Goal: Information Seeking & Learning: Learn about a topic

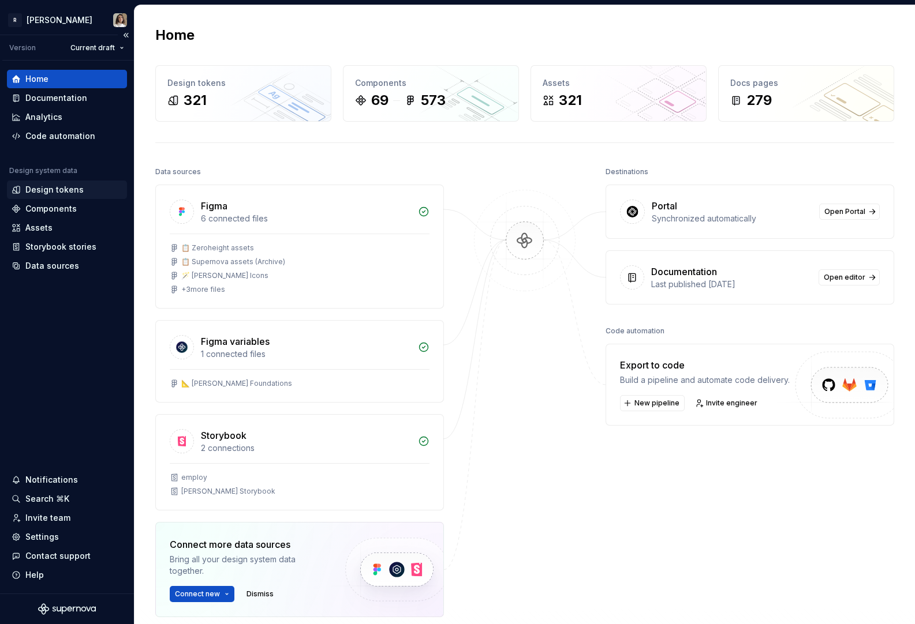
click at [31, 196] on div "Design tokens" at bounding box center [67, 190] width 120 height 18
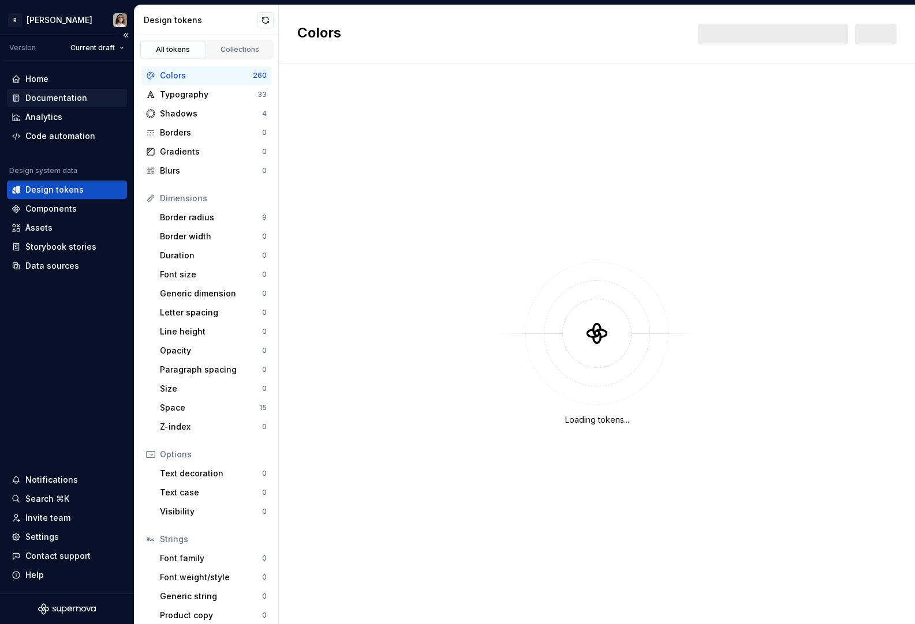
click at [81, 101] on div "Documentation" at bounding box center [56, 98] width 62 height 12
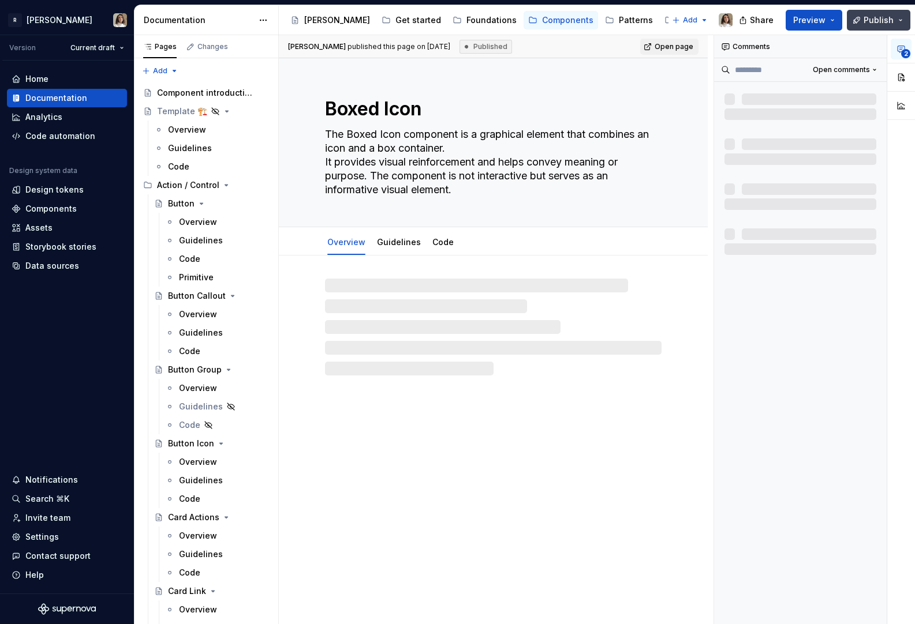
click at [877, 21] on span "Publish" at bounding box center [878, 20] width 30 height 12
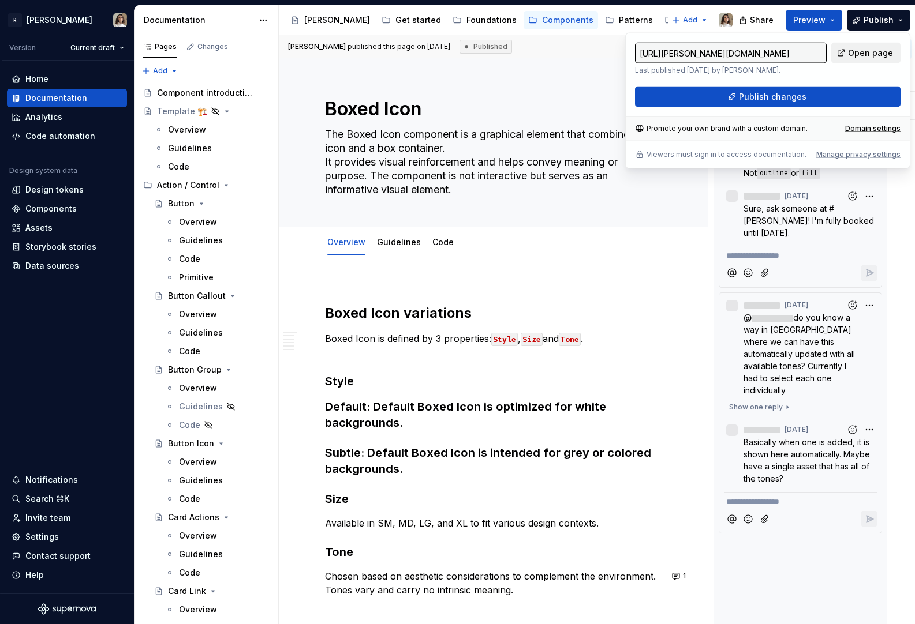
type textarea "*"
click at [859, 54] on span "Open page" at bounding box center [870, 53] width 45 height 12
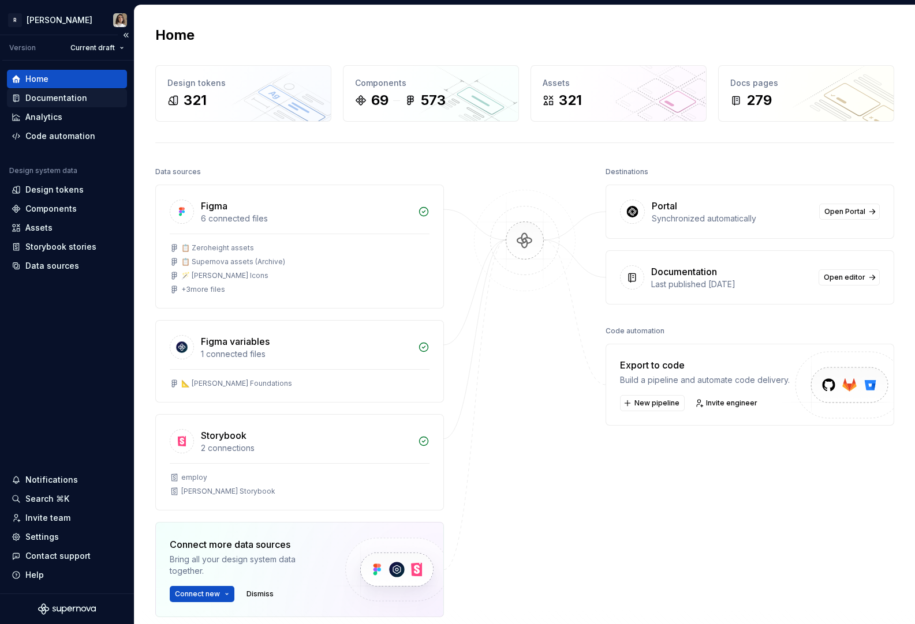
click at [46, 98] on div "Documentation" at bounding box center [56, 98] width 62 height 12
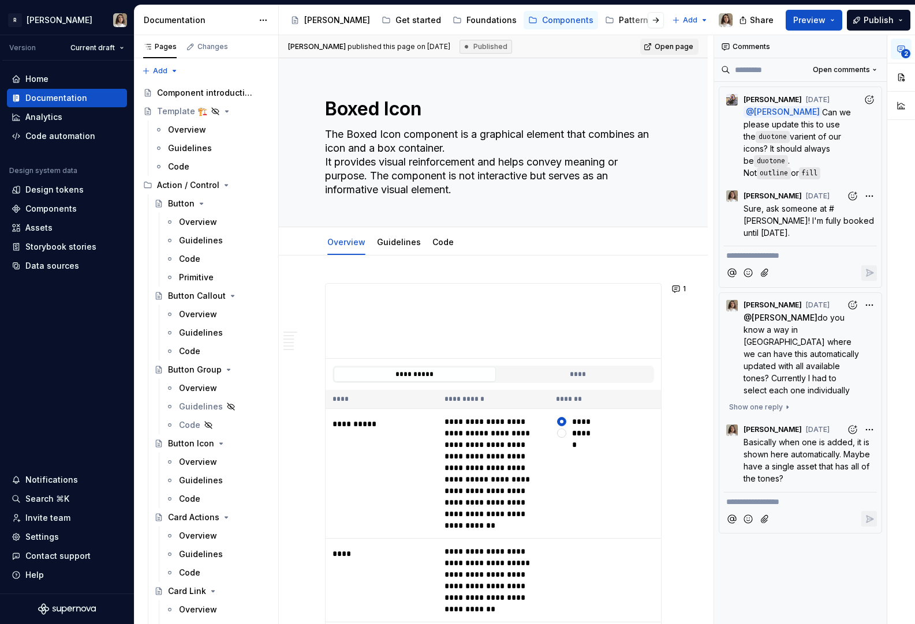
click at [664, 20] on button "Page tree" at bounding box center [671, 20] width 14 height 14
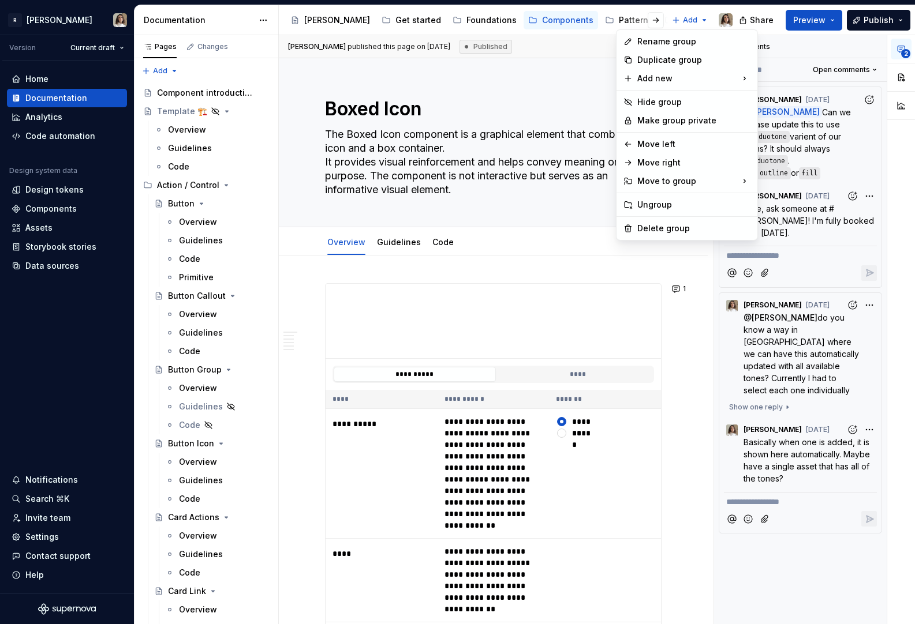
click at [634, 20] on html "R [PERSON_NAME] Version Current draft Home Documentation Analytics Code automat…" at bounding box center [457, 312] width 915 height 624
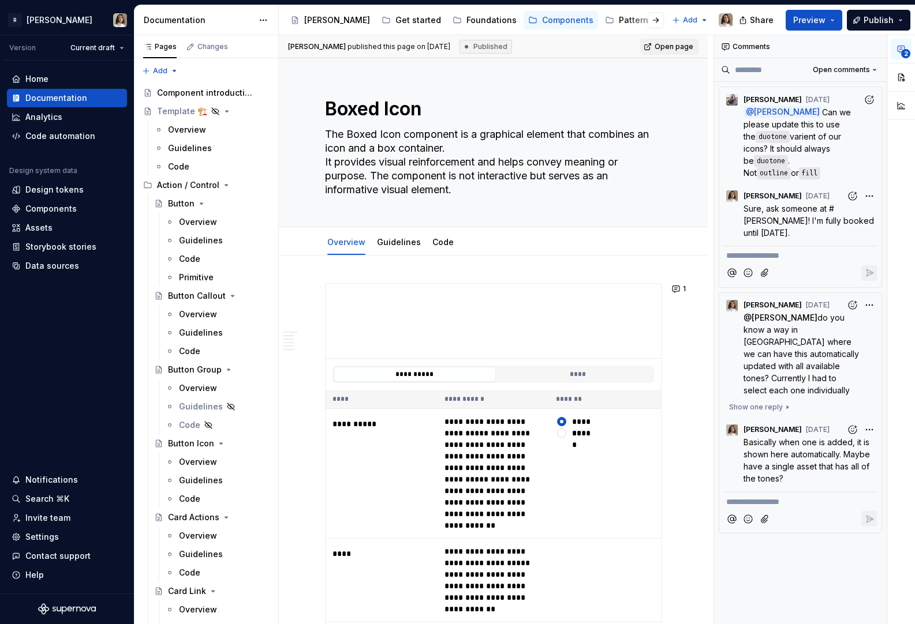
click at [633, 13] on div at bounding box center [646, 20] width 44 height 21
click at [571, 24] on button "Page tree" at bounding box center [578, 20] width 14 height 14
click at [585, 22] on div "Contribute" at bounding box center [606, 20] width 43 height 12
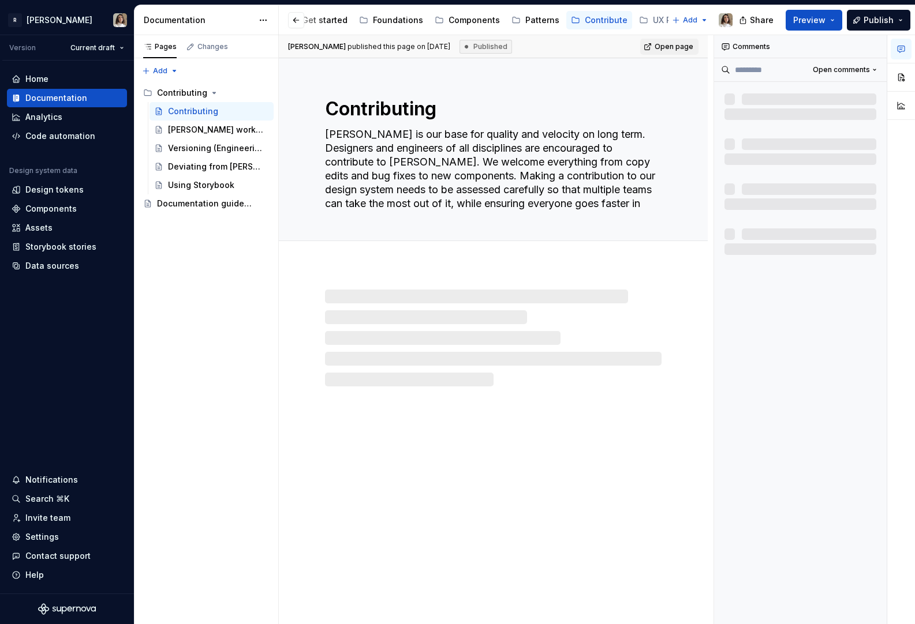
click at [585, 22] on div "Contribute" at bounding box center [606, 20] width 43 height 12
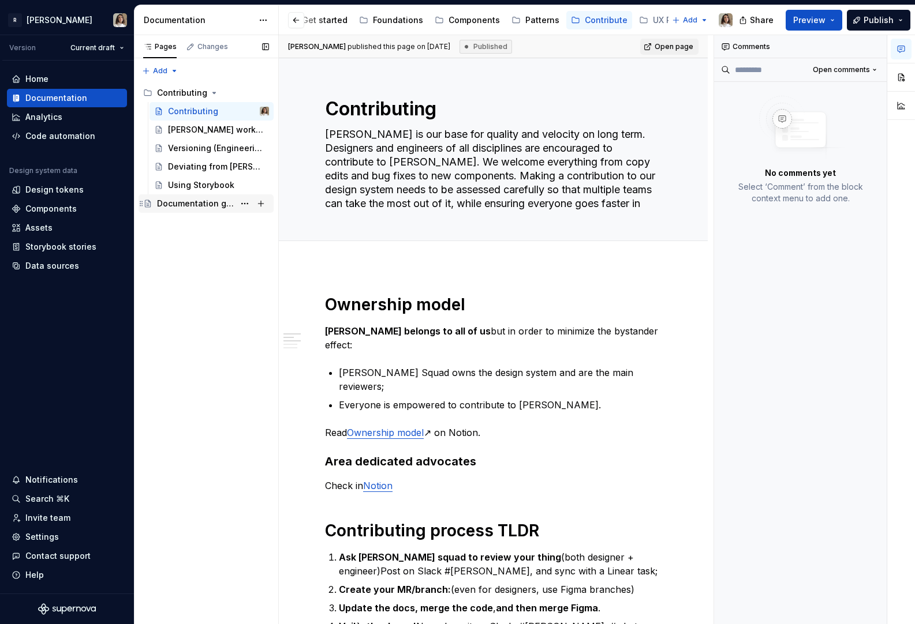
click at [177, 206] on div "Documentation guidelines" at bounding box center [195, 204] width 77 height 12
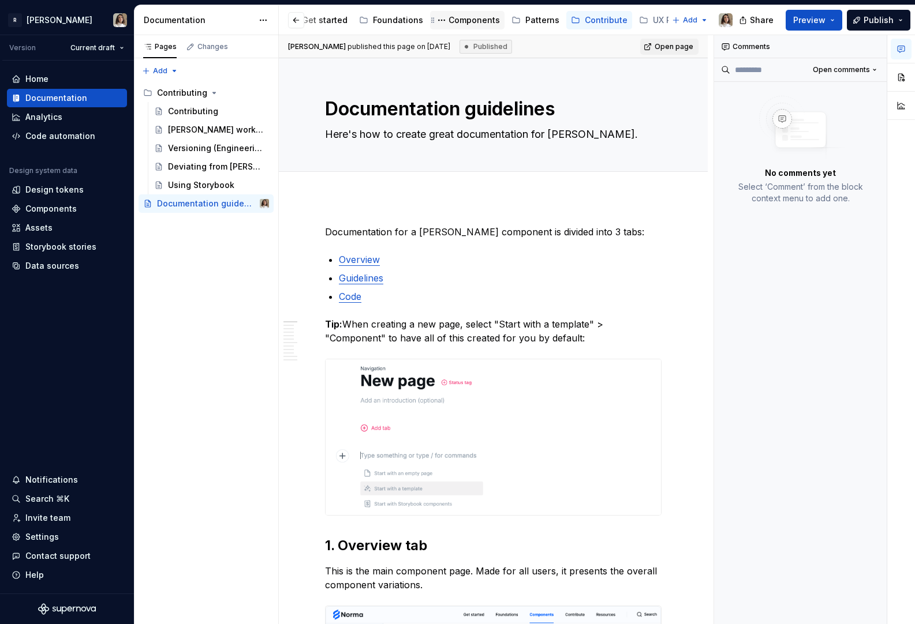
click at [448, 24] on div "Components" at bounding box center [473, 20] width 51 height 12
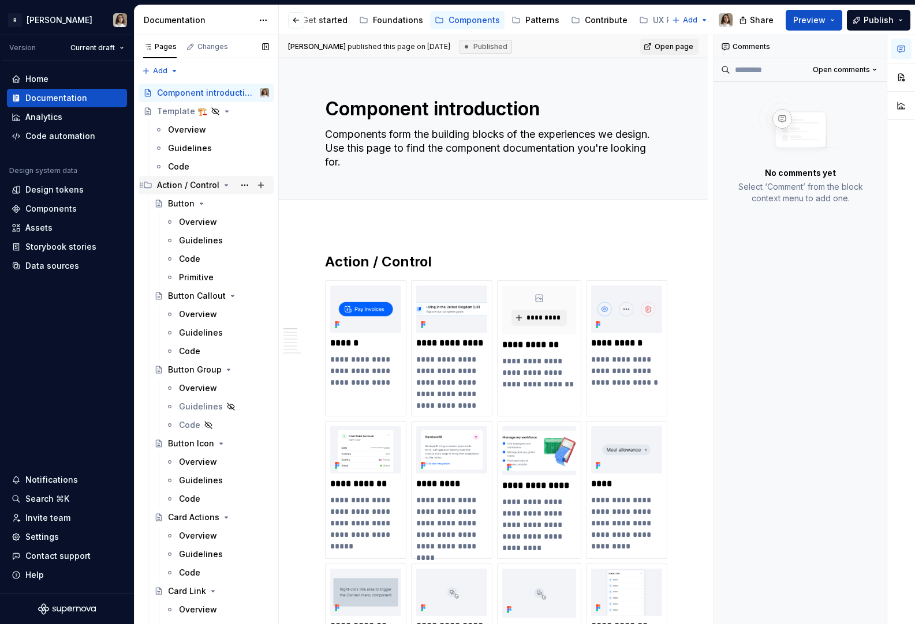
click at [224, 181] on icon "Page tree" at bounding box center [226, 185] width 9 height 9
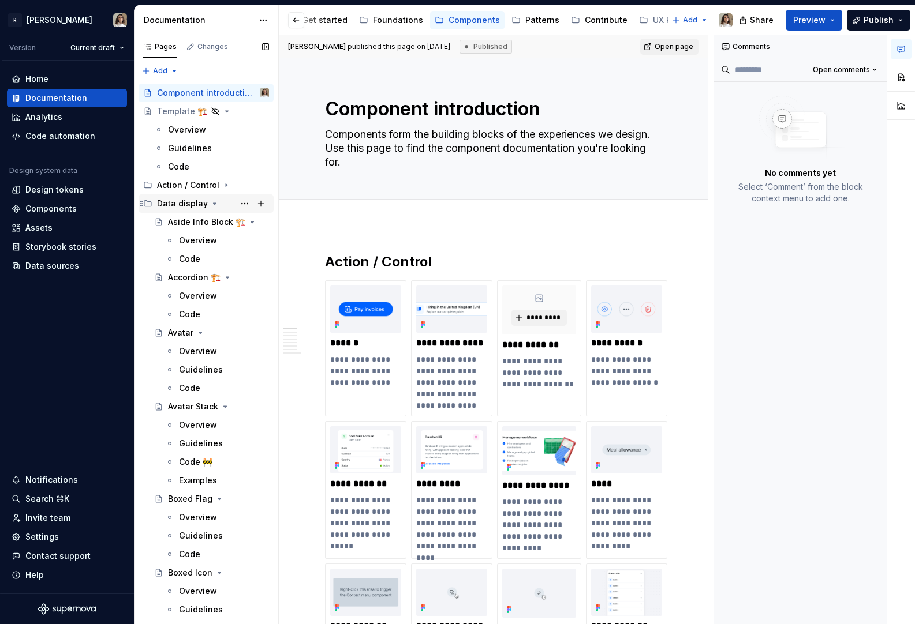
click at [197, 200] on div "Data display" at bounding box center [182, 204] width 51 height 12
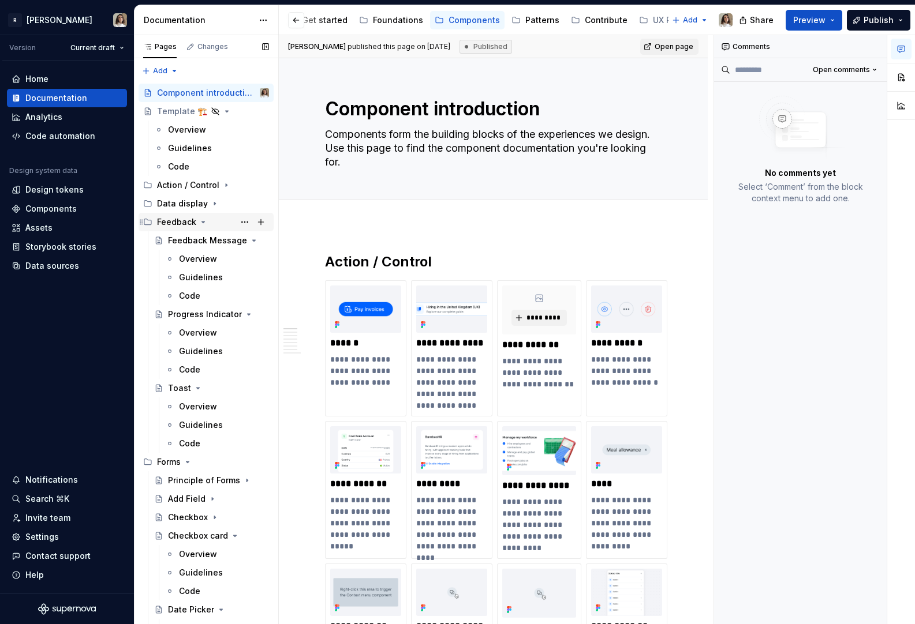
click at [190, 224] on div "Feedback" at bounding box center [176, 222] width 39 height 12
click at [184, 242] on icon "Page tree" at bounding box center [187, 240] width 9 height 9
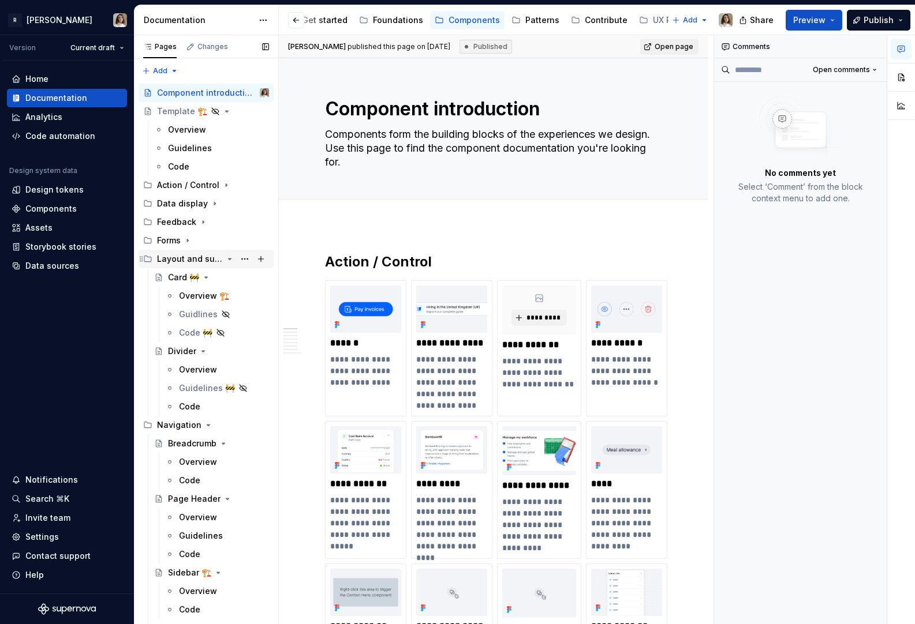
click at [182, 259] on div "Layout and sufaces" at bounding box center [190, 259] width 66 height 12
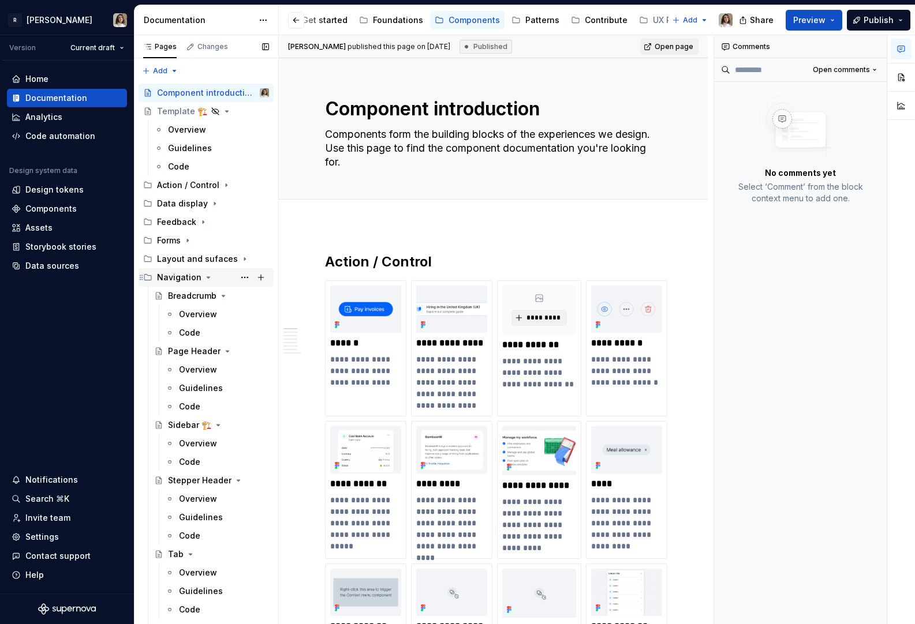
click at [181, 275] on div "Navigation" at bounding box center [179, 278] width 44 height 12
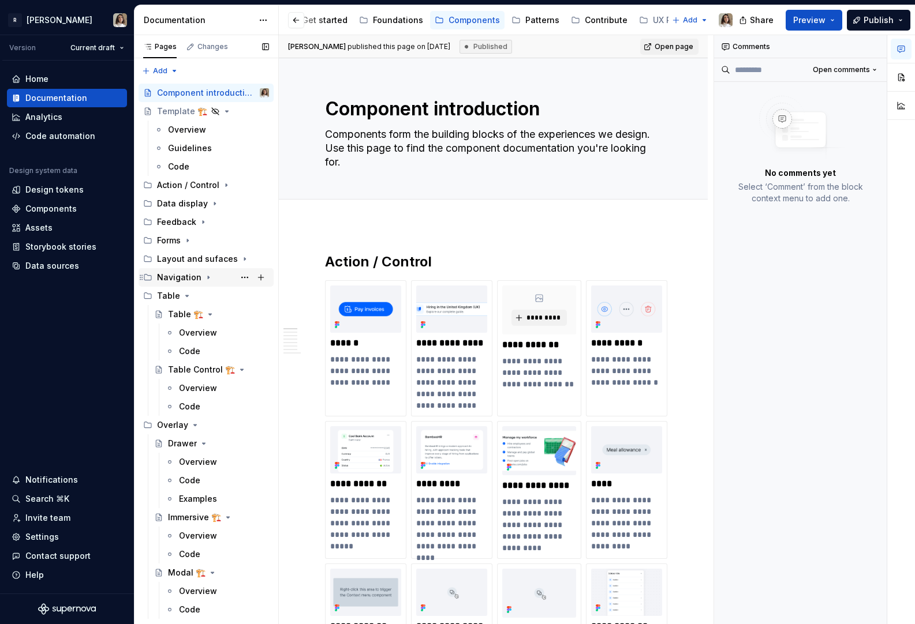
click at [181, 275] on div "Navigation" at bounding box center [179, 278] width 44 height 12
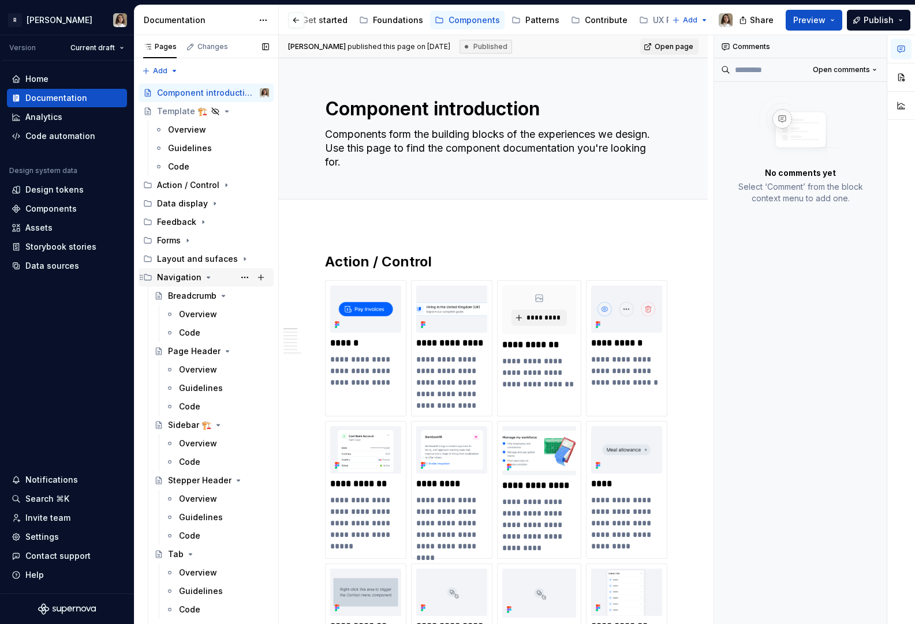
click at [181, 275] on div "Navigation" at bounding box center [179, 278] width 44 height 12
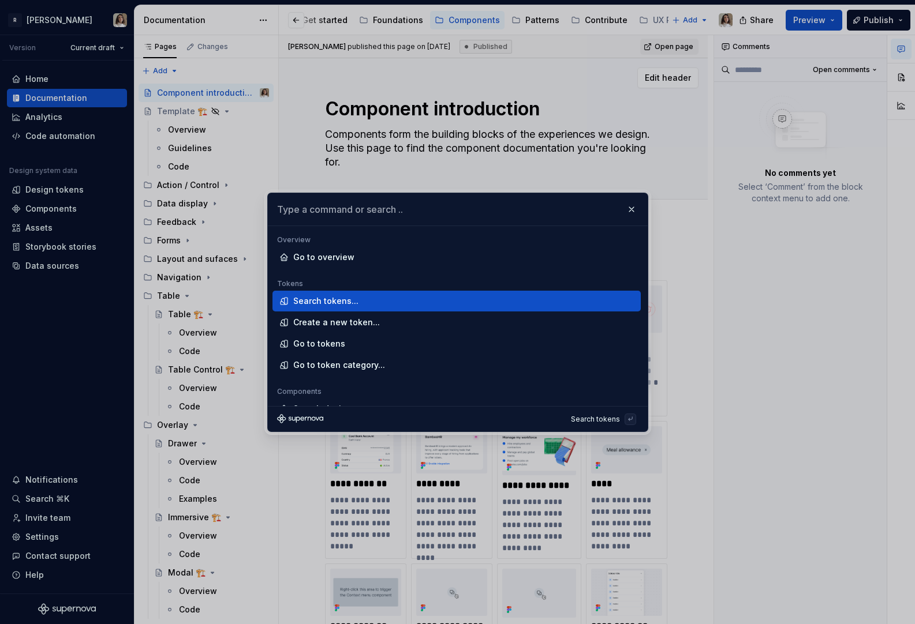
type textarea "*"
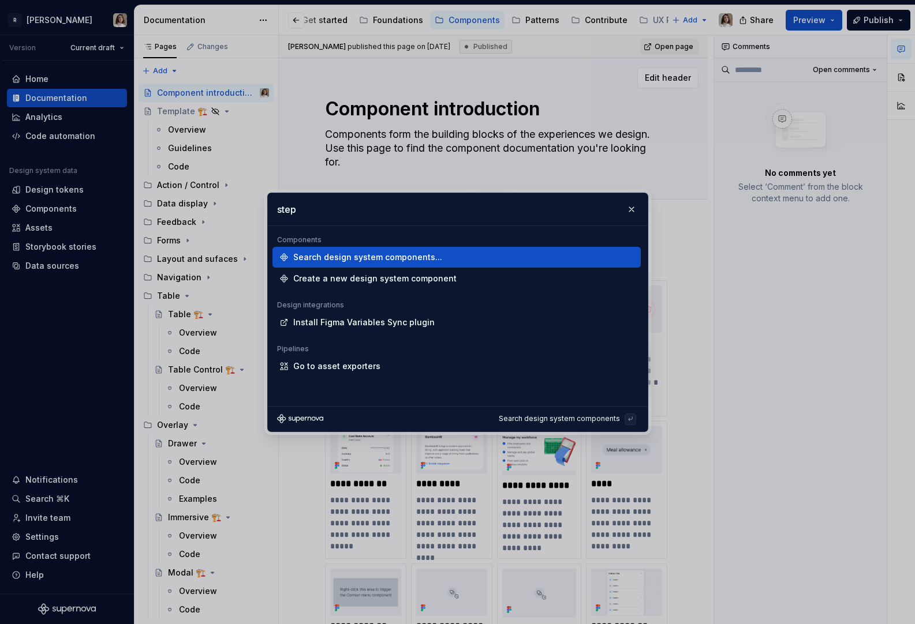
type input "[PERSON_NAME]"
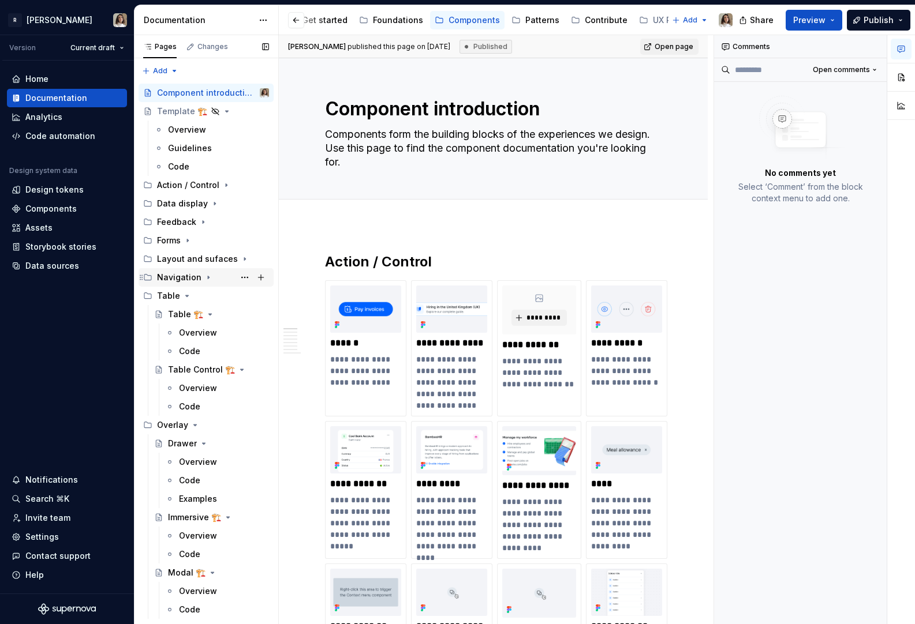
click at [181, 277] on div "Navigation" at bounding box center [179, 278] width 44 height 12
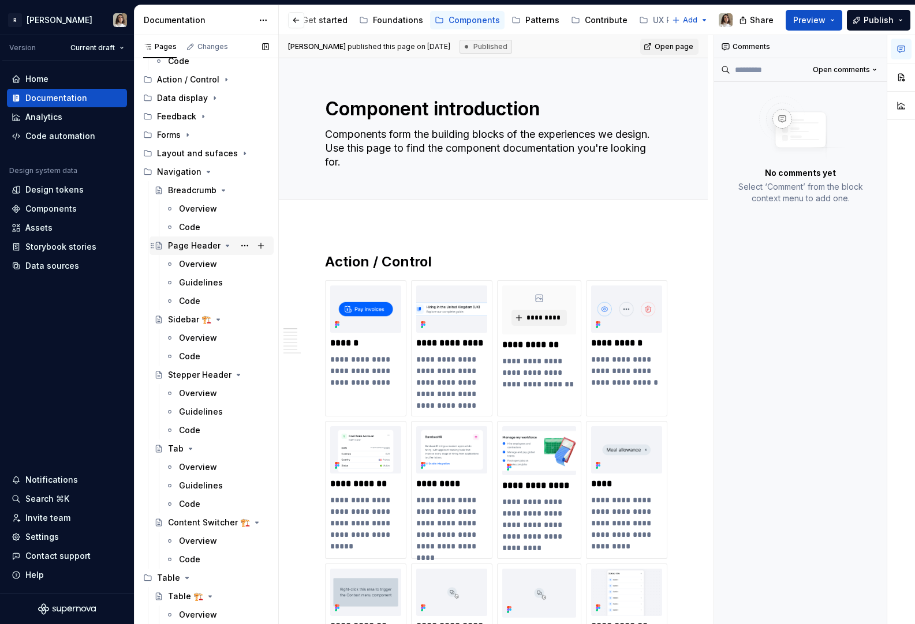
scroll to position [115, 0]
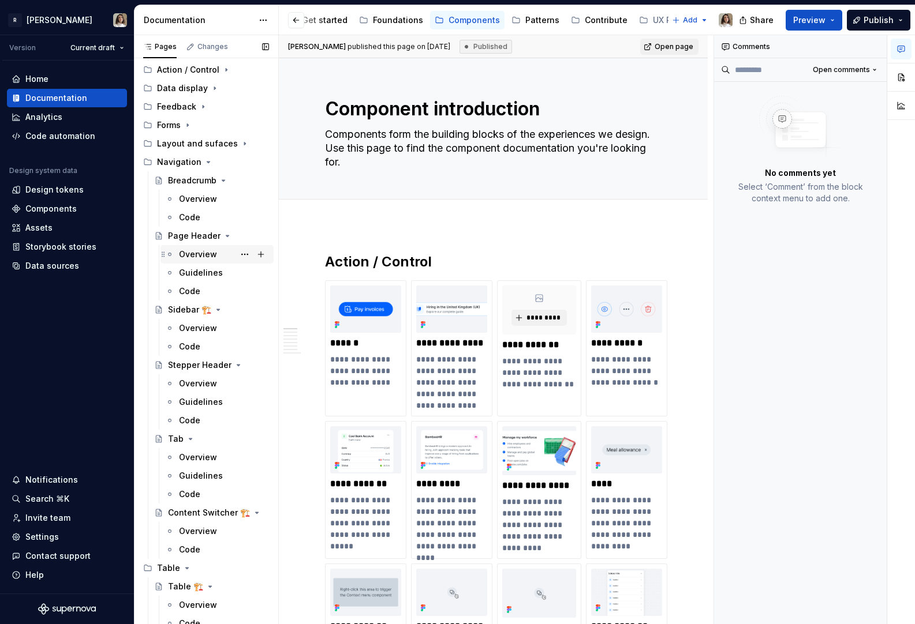
click at [203, 257] on div "Overview" at bounding box center [198, 255] width 38 height 12
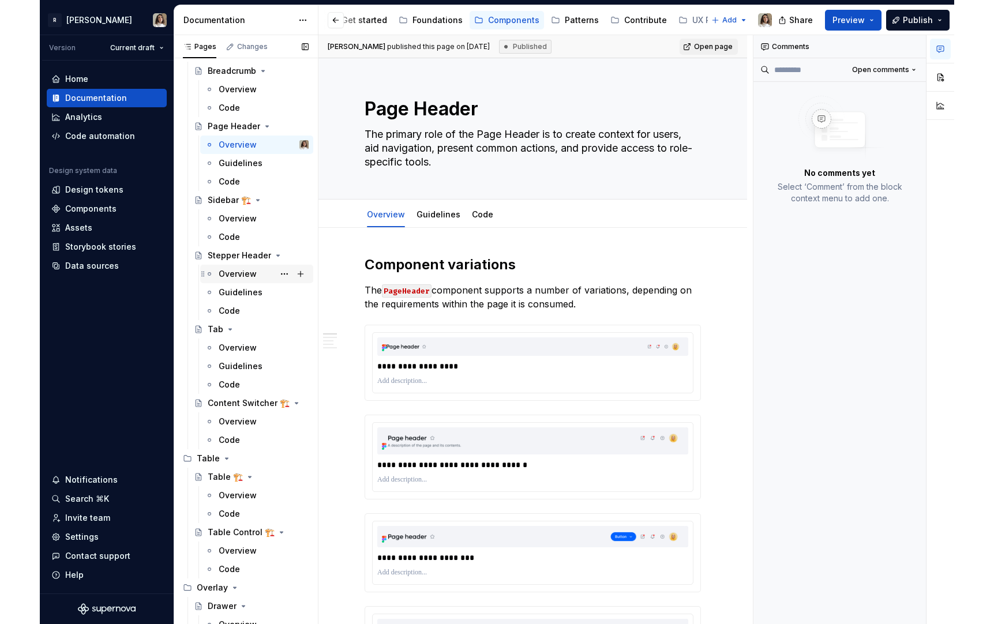
scroll to position [224, 0]
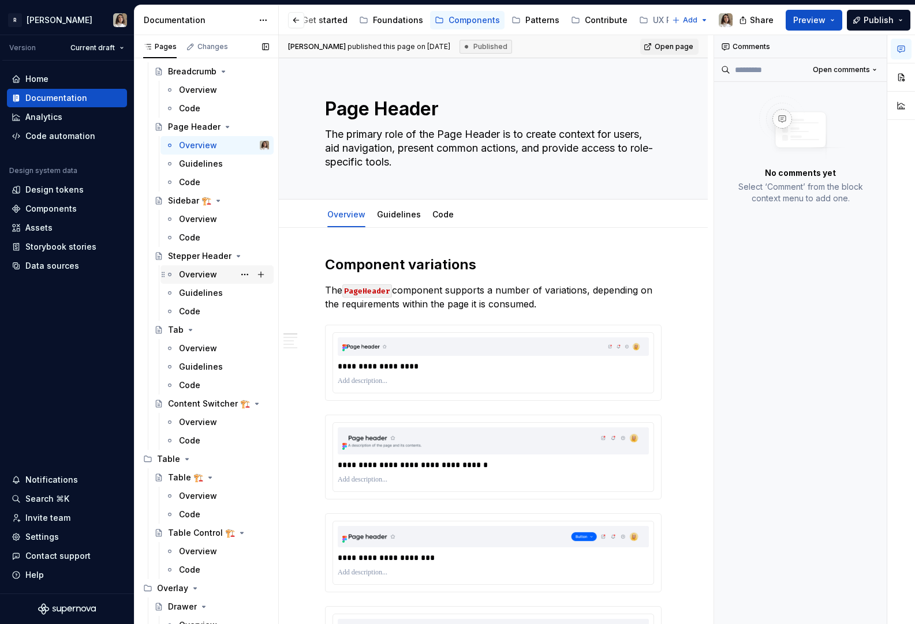
click at [194, 277] on div "Overview" at bounding box center [198, 275] width 38 height 12
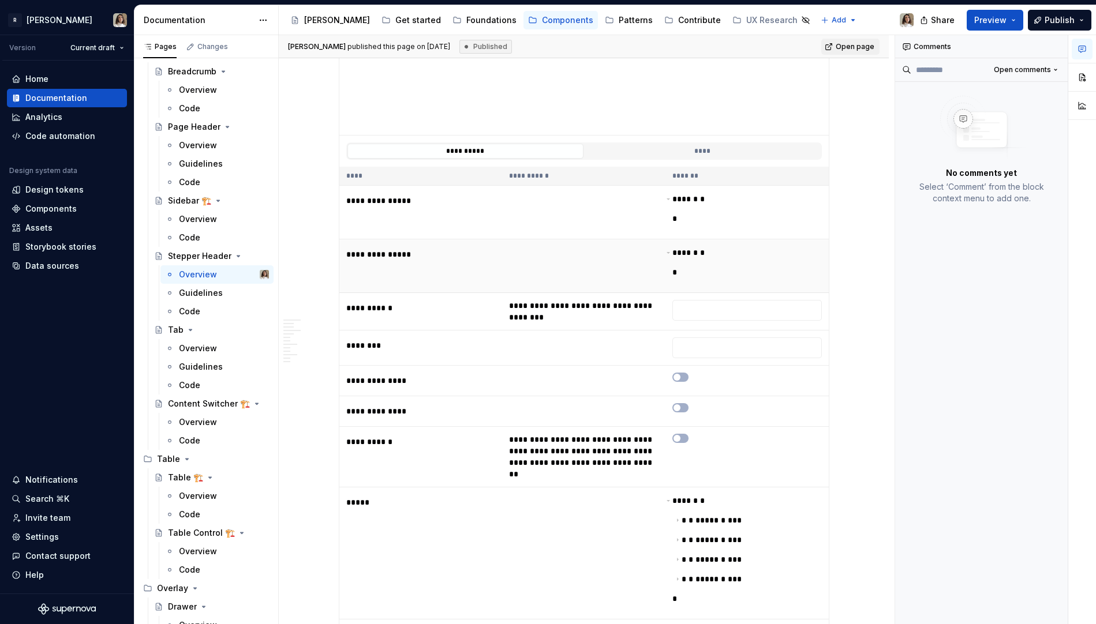
scroll to position [302, 0]
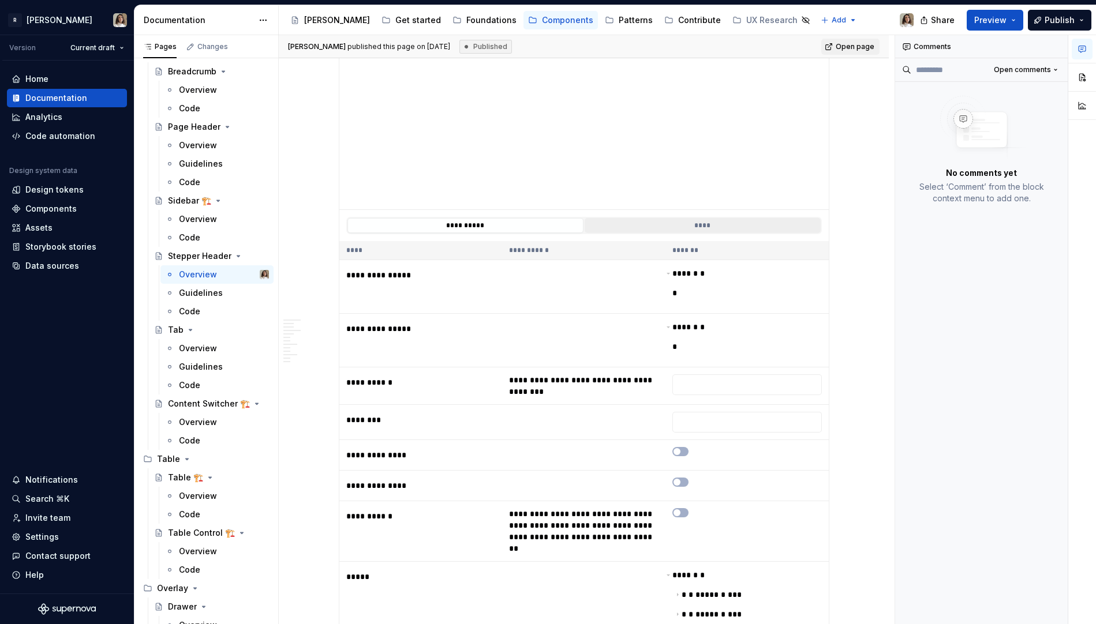
click at [703, 222] on button "****" at bounding box center [703, 225] width 236 height 15
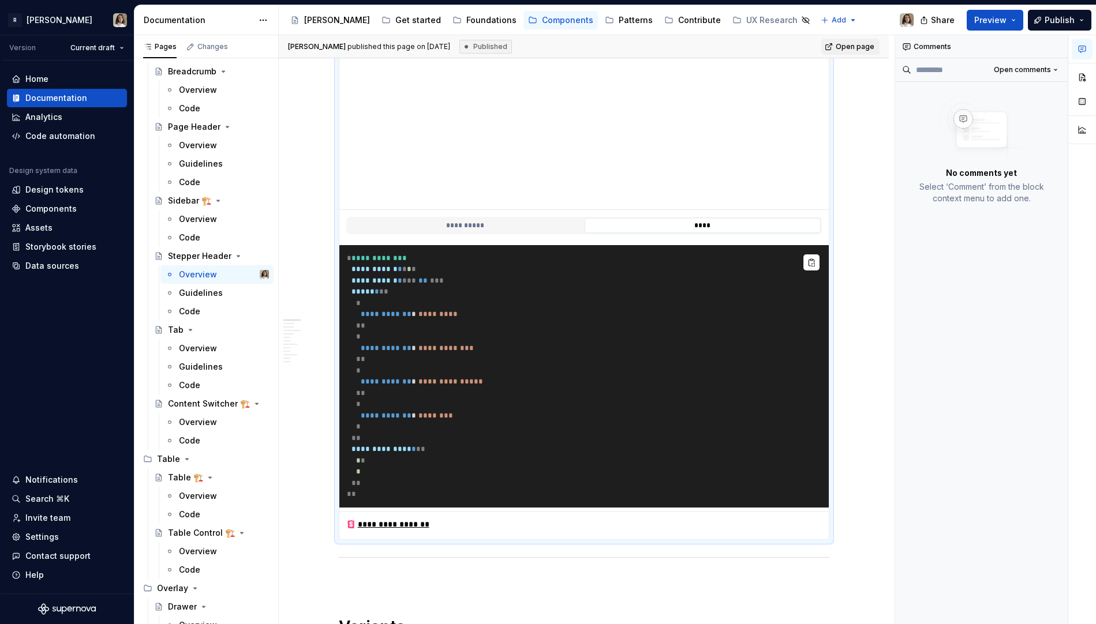
click at [509, 233] on div "**********" at bounding box center [583, 225] width 475 height 17
click at [530, 225] on button "**********" at bounding box center [465, 225] width 236 height 15
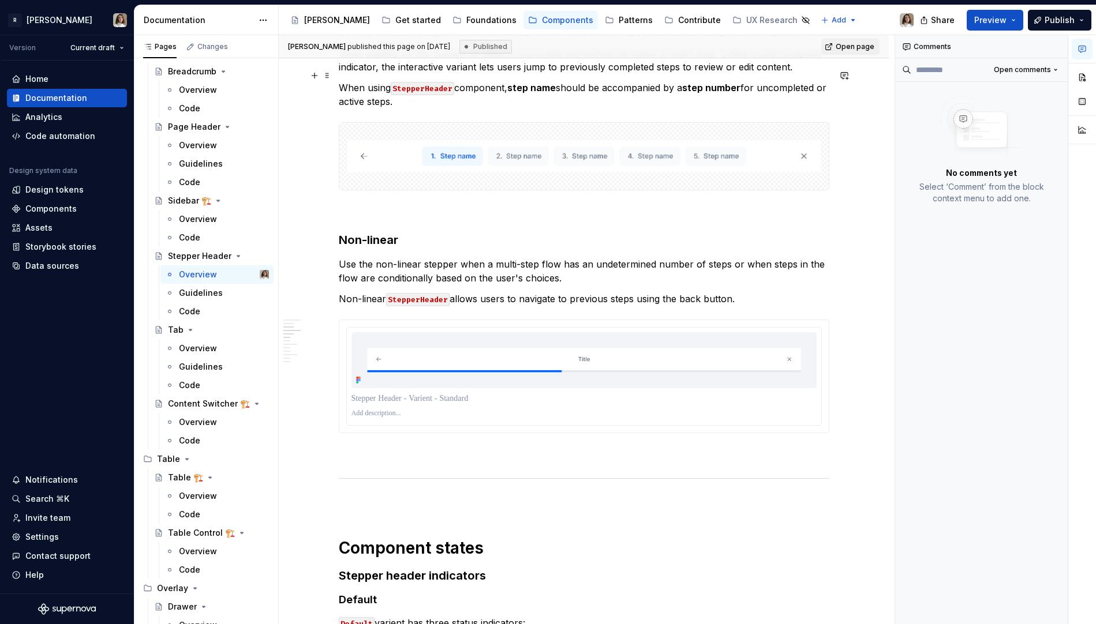
scroll to position [1259, 0]
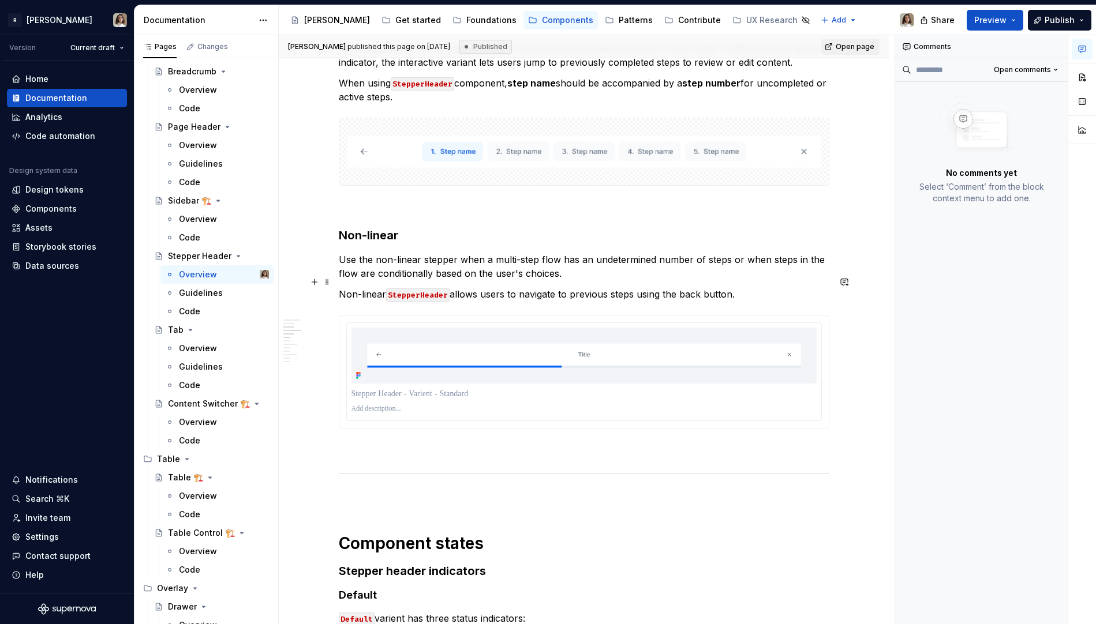
click at [415, 289] on code "StepperHeader" at bounding box center [417, 295] width 63 height 13
copy code "StepperHeader"
type textarea "*"
